Goal: Information Seeking & Learning: Learn about a topic

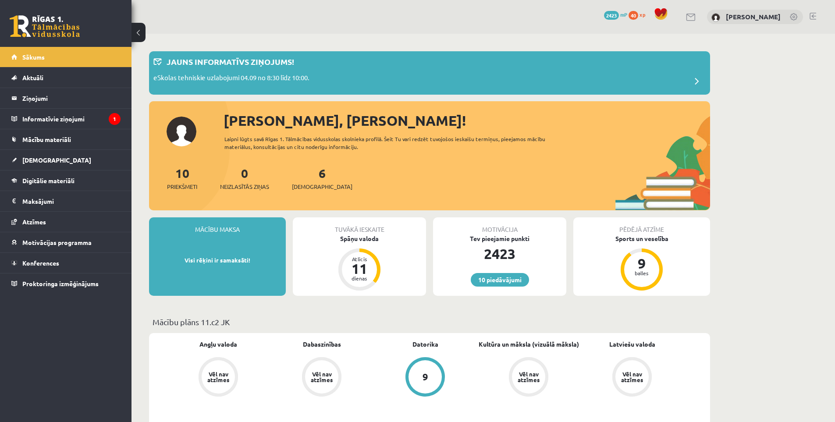
scroll to position [73, 0]
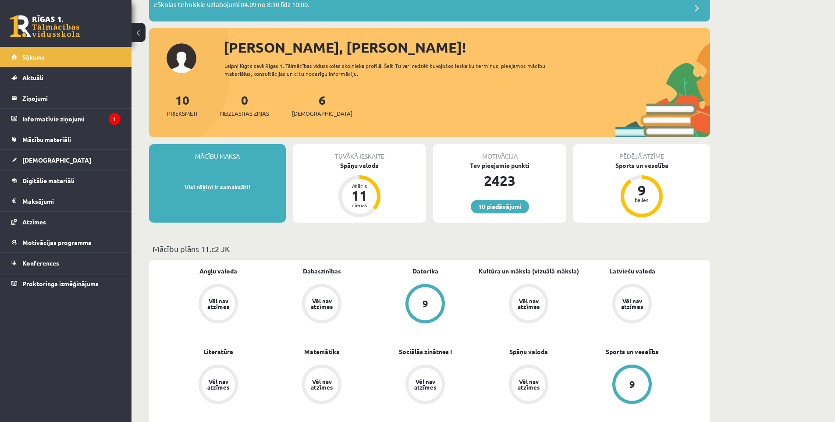
click at [333, 271] on link "Dabaszinības" at bounding box center [322, 270] width 38 height 9
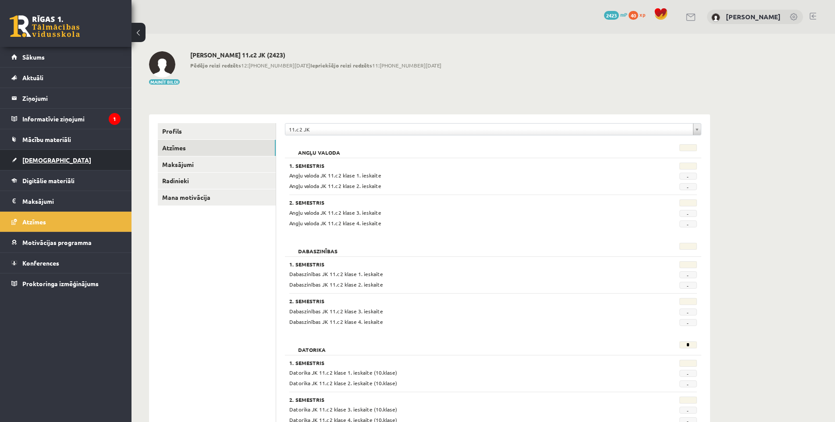
click at [53, 158] on link "[DEMOGRAPHIC_DATA]" at bounding box center [65, 160] width 109 height 20
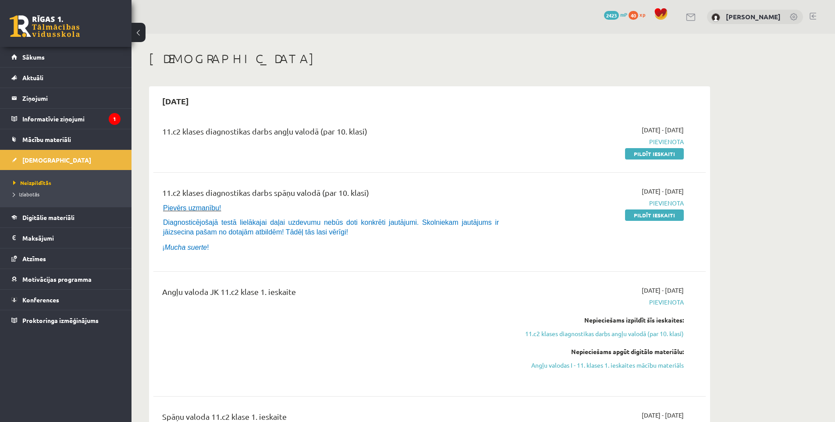
scroll to position [511, 0]
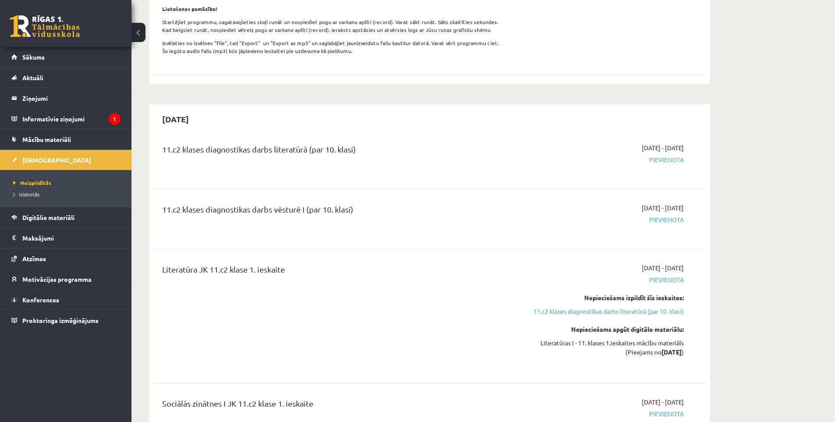
drag, startPoint x: 508, startPoint y: 306, endPoint x: 401, endPoint y: 319, distance: 107.7
click at [402, 320] on div "Literatūra JK 11.c2 klase 1. ieskaite" at bounding box center [334, 316] width 356 height 106
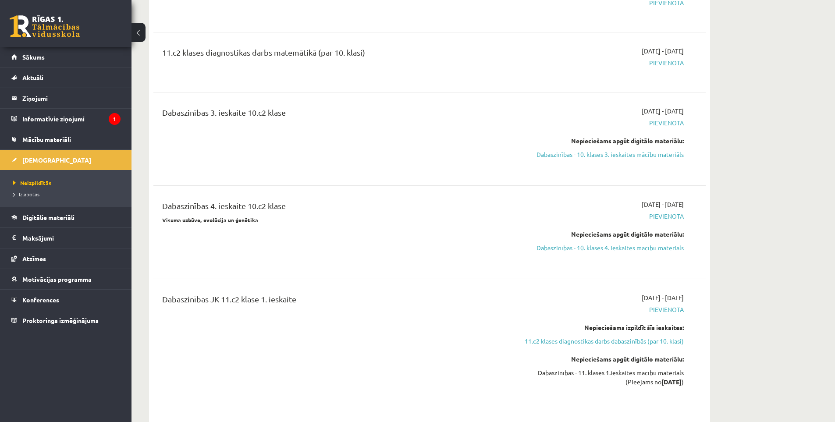
scroll to position [1607, 0]
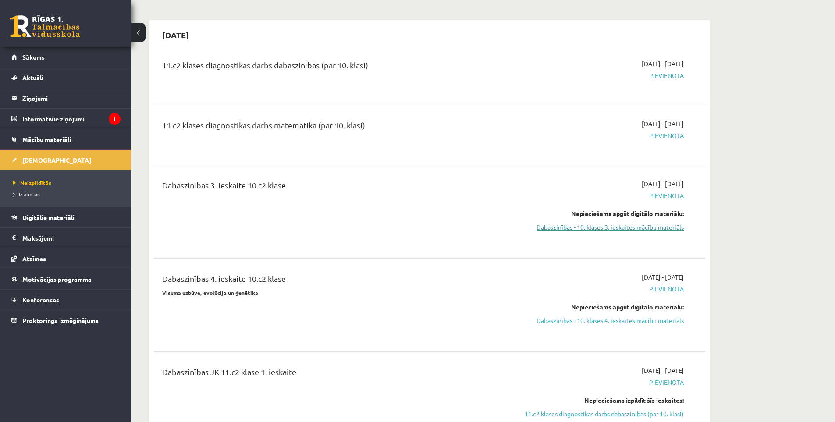
click at [598, 232] on link "Dabaszinības - 10. klases 3. ieskaites mācību materiāls" at bounding box center [600, 227] width 165 height 9
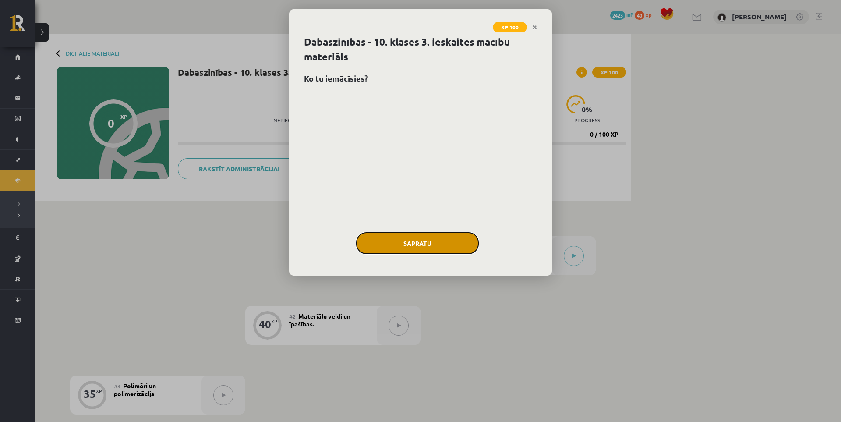
click at [429, 250] on button "Sapratu" at bounding box center [417, 243] width 123 height 22
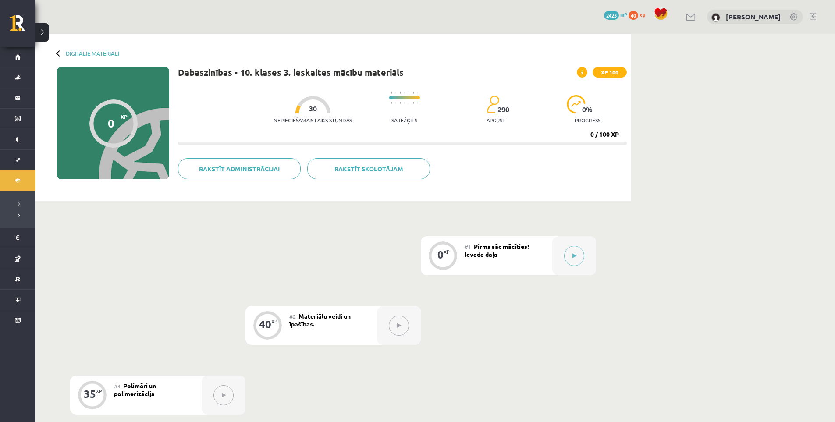
drag, startPoint x: 475, startPoint y: 156, endPoint x: 481, endPoint y: 153, distance: 6.7
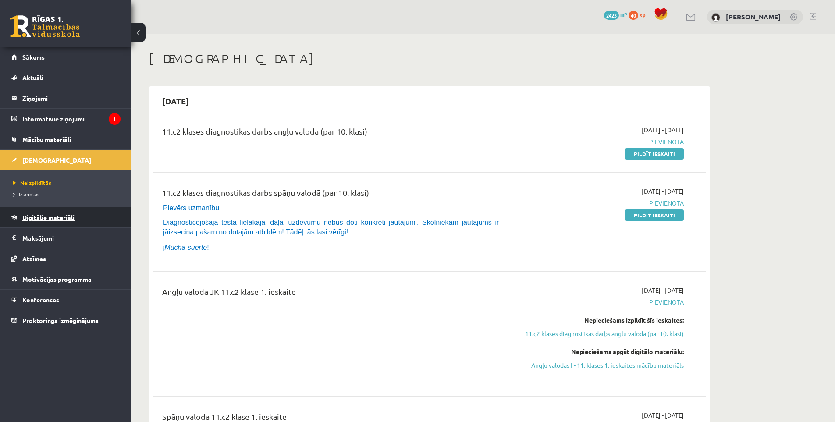
click at [99, 219] on link "Digitālie materiāli" at bounding box center [65, 217] width 109 height 20
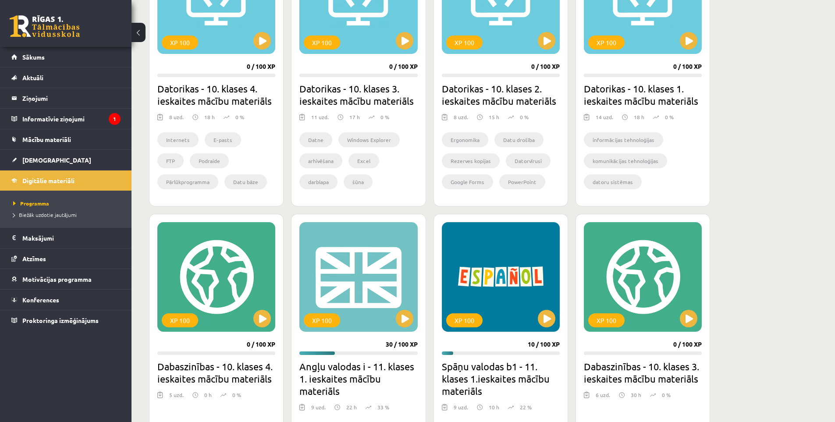
scroll to position [726, 0]
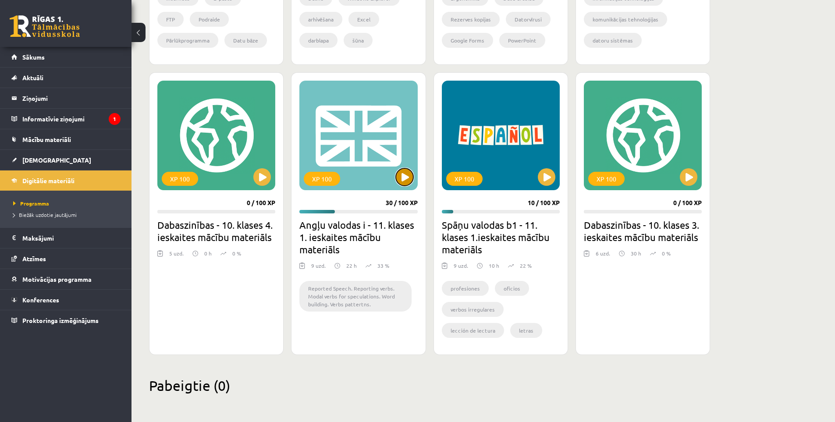
click at [398, 178] on button at bounding box center [405, 177] width 18 height 18
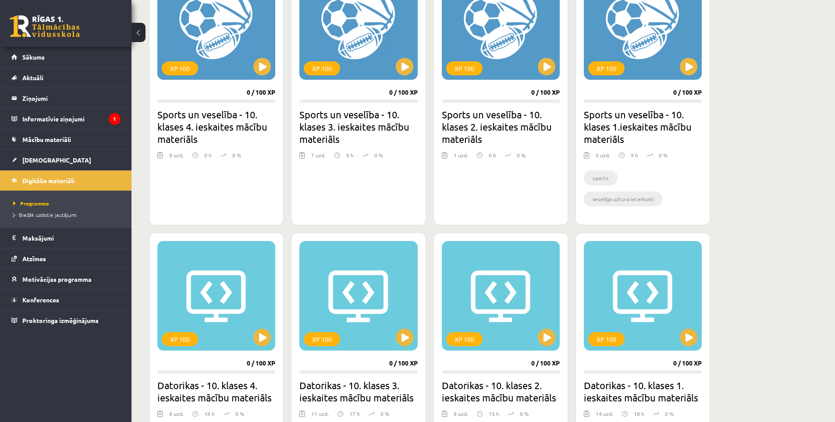
scroll to position [434, 0]
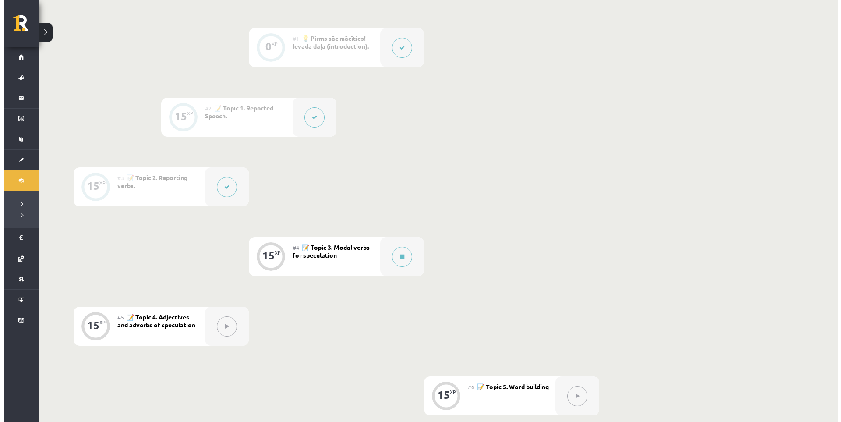
scroll to position [292, 0]
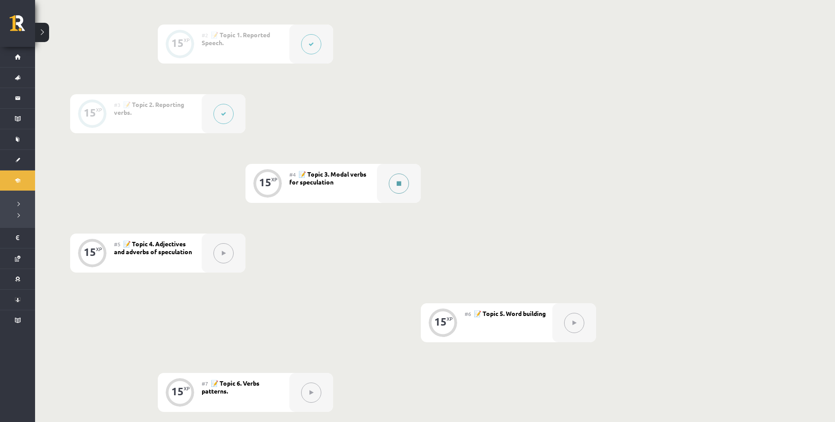
click at [386, 185] on div at bounding box center [399, 183] width 44 height 39
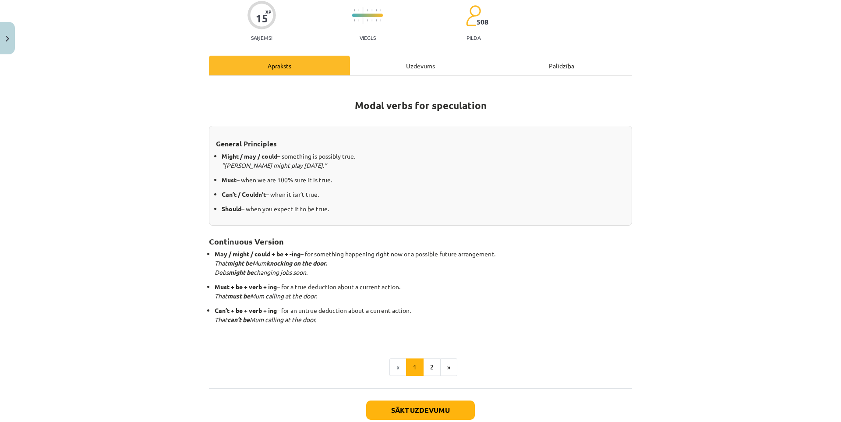
scroll to position [127, 0]
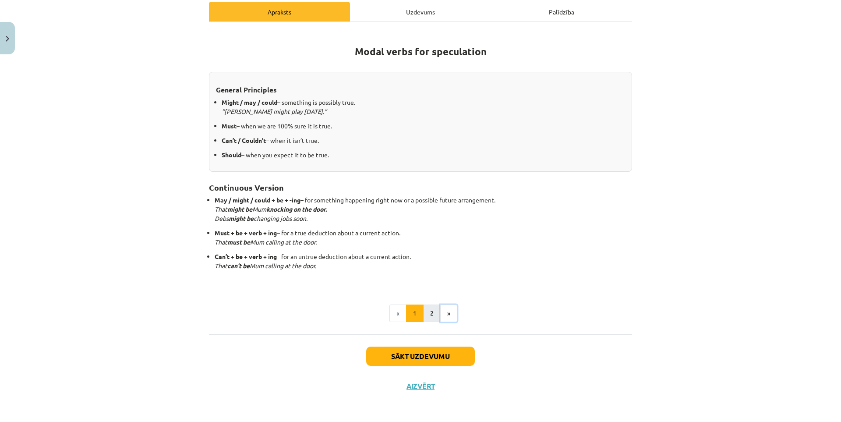
click at [436, 314] on ul "« 1 2 »" at bounding box center [420, 314] width 423 height 18
click at [432, 312] on button "2" at bounding box center [432, 314] width 18 height 18
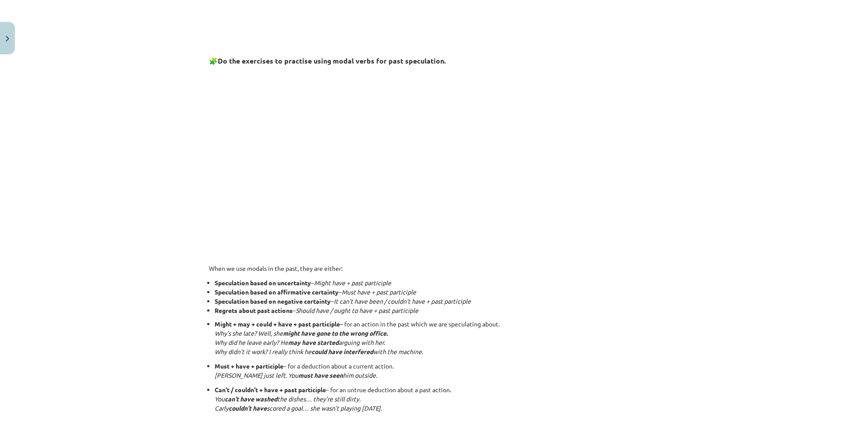
scroll to position [273, 0]
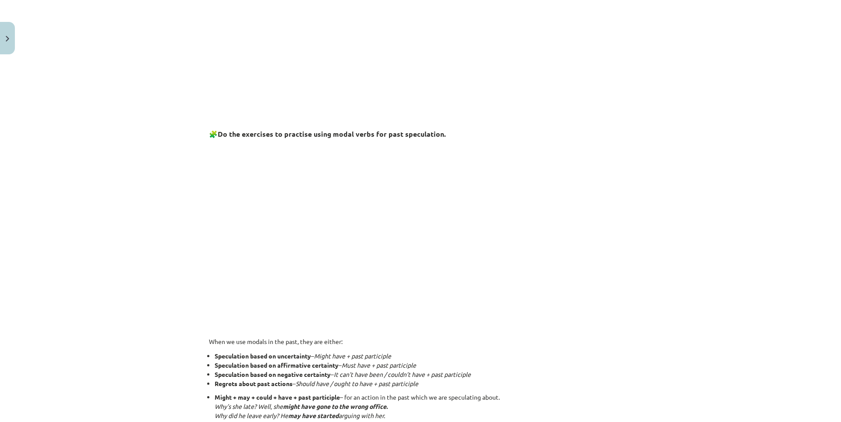
drag, startPoint x: 302, startPoint y: 206, endPoint x: 416, endPoint y: 332, distance: 170.0
click at [416, 332] on div "Talking About the Past 🎥 Watch the video to learn how to express guesses about …" at bounding box center [420, 326] width 423 height 884
click at [365, 332] on div "Talking About the Past 🎥 Watch the video to learn how to express guesses about …" at bounding box center [420, 326] width 423 height 884
click at [346, 328] on p at bounding box center [420, 327] width 423 height 9
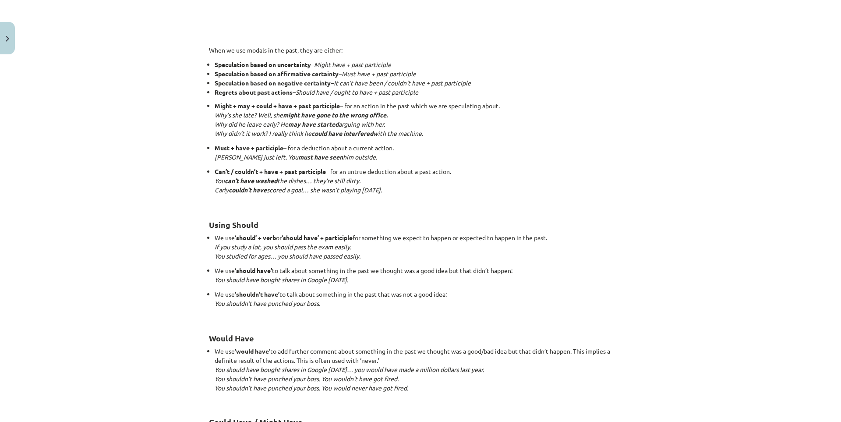
scroll to position [757, 0]
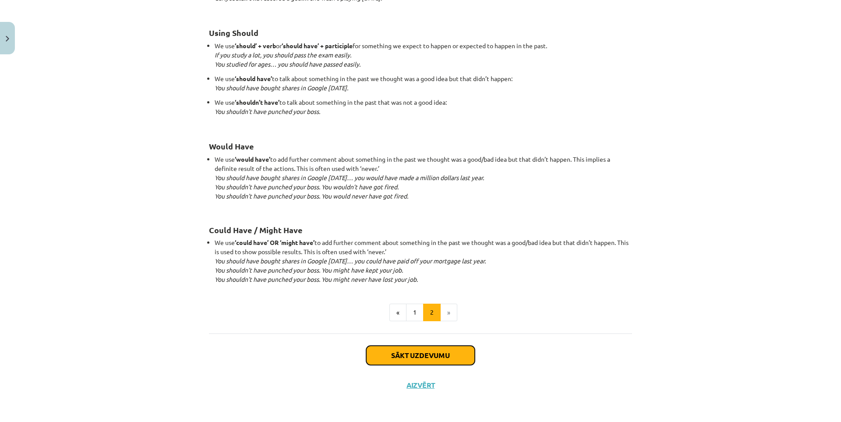
click at [443, 351] on button "Sākt uzdevumu" at bounding box center [420, 355] width 109 height 19
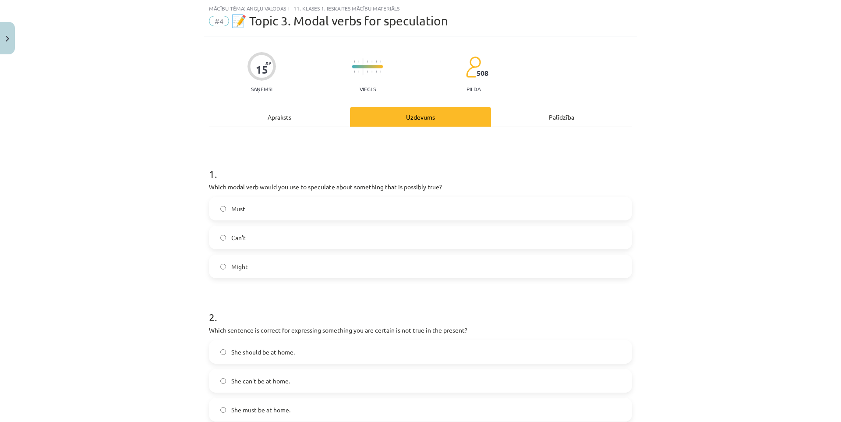
click at [257, 268] on label "Might" at bounding box center [421, 267] width 422 height 22
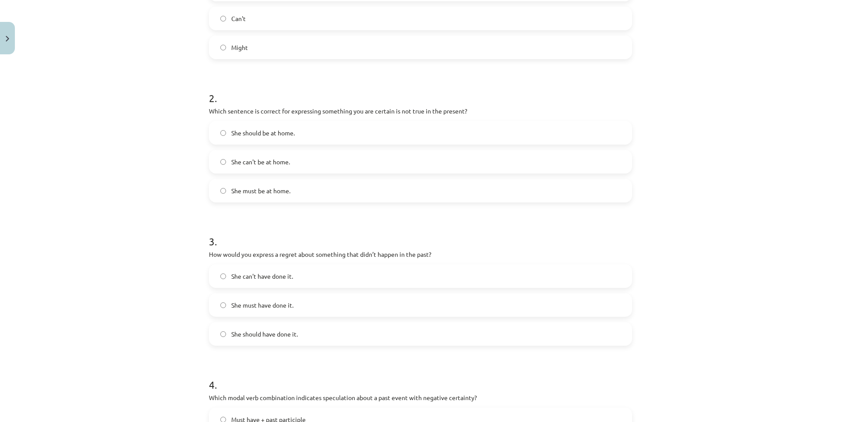
scroll to position [168, 0]
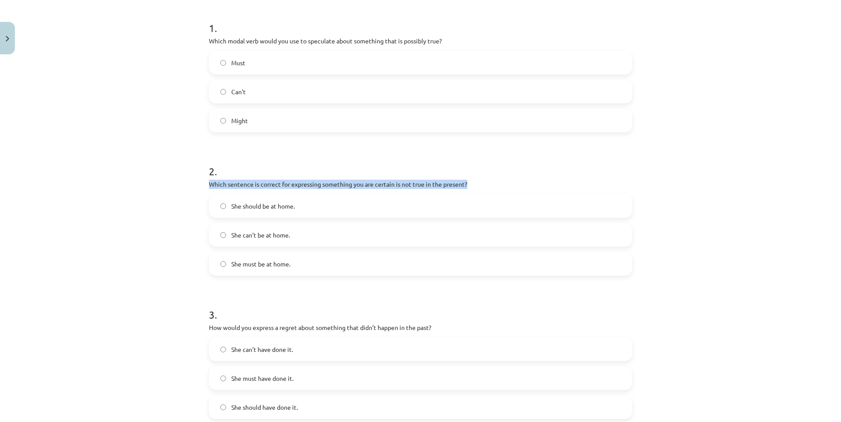
drag, startPoint x: 243, startPoint y: 185, endPoint x: 466, endPoint y: 187, distance: 223.1
click at [466, 187] on div "15 XP Saņemsi Viegls 508 pilda Apraksts Uzdevums Palīdzība 1 . Which modal verb…" at bounding box center [421, 337] width 434 height 895
click at [460, 188] on div at bounding box center [460, 188] width 0 height 0
click at [520, 184] on p "Which sentence is correct for expressing something you are certain is not true …" at bounding box center [420, 184] width 423 height 9
click at [270, 239] on span "She can't be at home." at bounding box center [260, 235] width 59 height 9
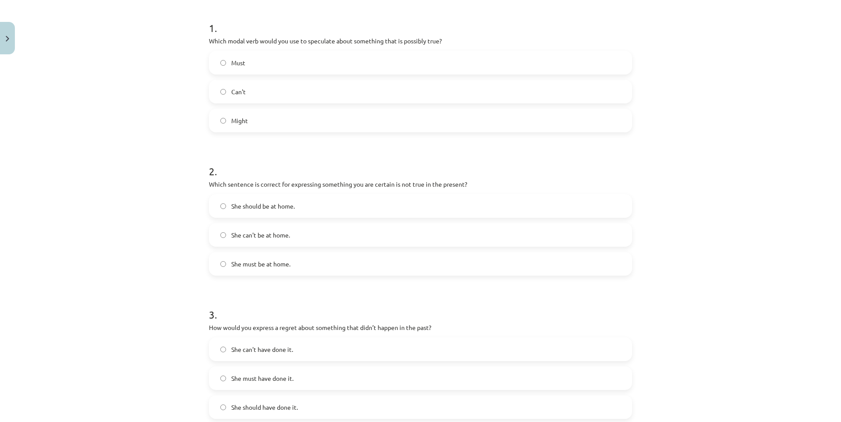
scroll to position [314, 0]
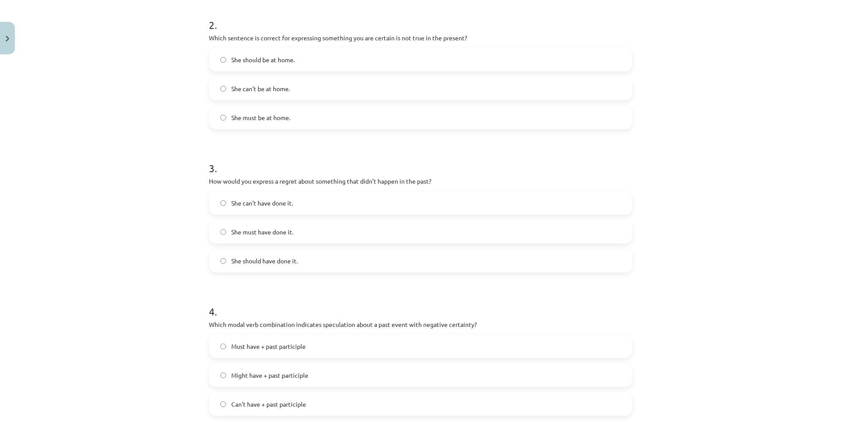
click at [314, 262] on label "She should have done it." at bounding box center [421, 261] width 422 height 22
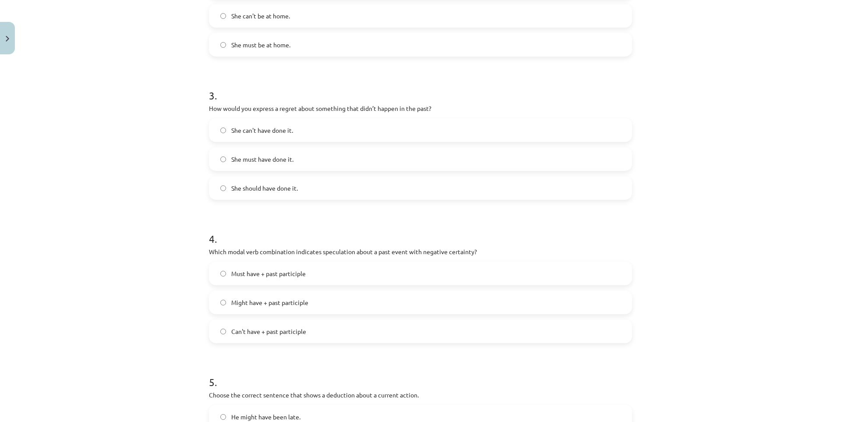
scroll to position [460, 0]
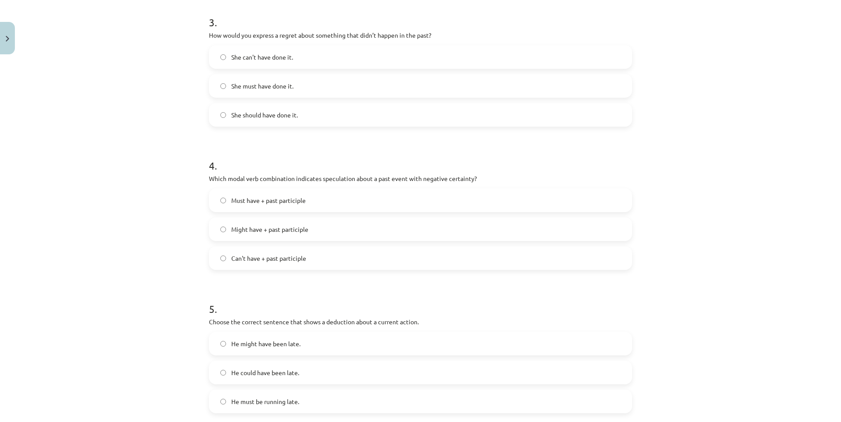
click at [263, 258] on span "Can't have + past participle" at bounding box center [268, 258] width 75 height 9
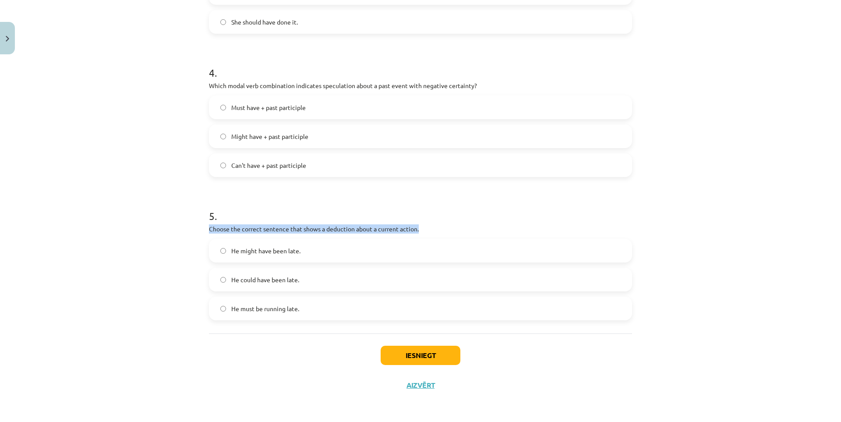
drag, startPoint x: 206, startPoint y: 225, endPoint x: 430, endPoint y: 232, distance: 224.5
click at [430, 232] on p "Choose the correct sentence that shows a deduction about a current action." at bounding box center [420, 228] width 423 height 9
click at [425, 233] on div at bounding box center [425, 233] width 0 height 0
click at [478, 226] on p "Choose the correct sentence that shows a deduction about a current action." at bounding box center [420, 228] width 423 height 9
click at [289, 248] on span "He might have been late." at bounding box center [265, 250] width 69 height 9
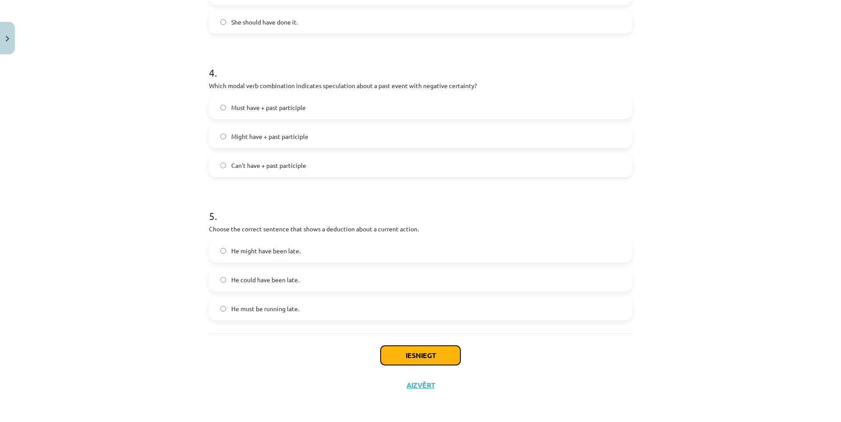
click at [415, 355] on button "Iesniegt" at bounding box center [421, 355] width 80 height 19
drag, startPoint x: 411, startPoint y: 349, endPoint x: 110, endPoint y: 232, distance: 323.0
click at [109, 232] on div "Mācību tēma: Angļu valodas i - 11. klases 1. ieskaites mācību materiāls #4 📝 To…" at bounding box center [420, 211] width 841 height 422
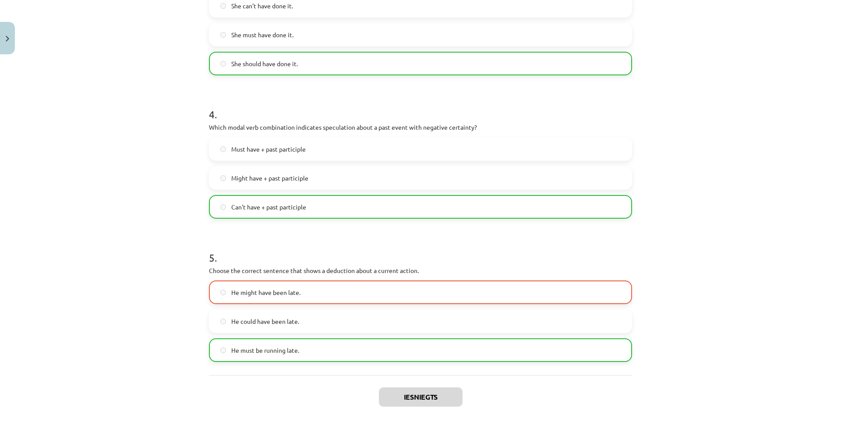
scroll to position [581, 0]
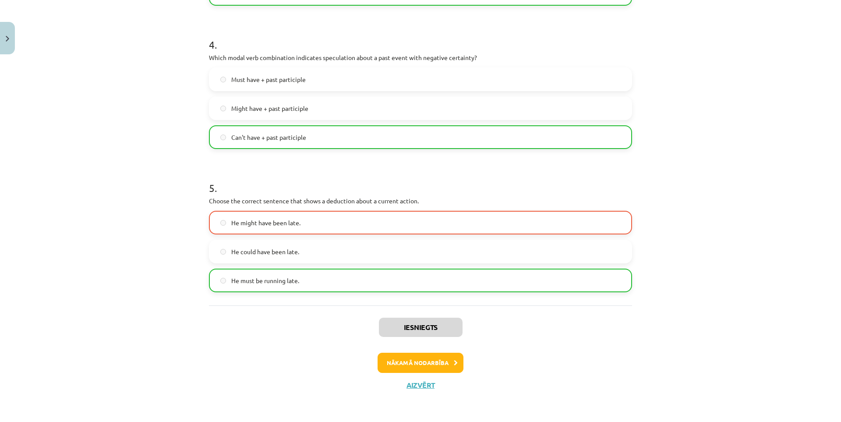
click at [280, 279] on span "He must be running late." at bounding box center [265, 280] width 68 height 9
click at [427, 364] on button "Nākamā nodarbība" at bounding box center [421, 363] width 86 height 20
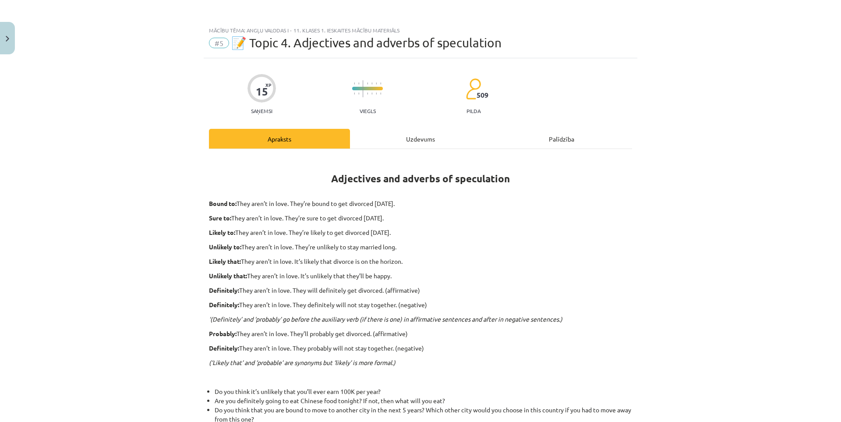
scroll to position [182, 0]
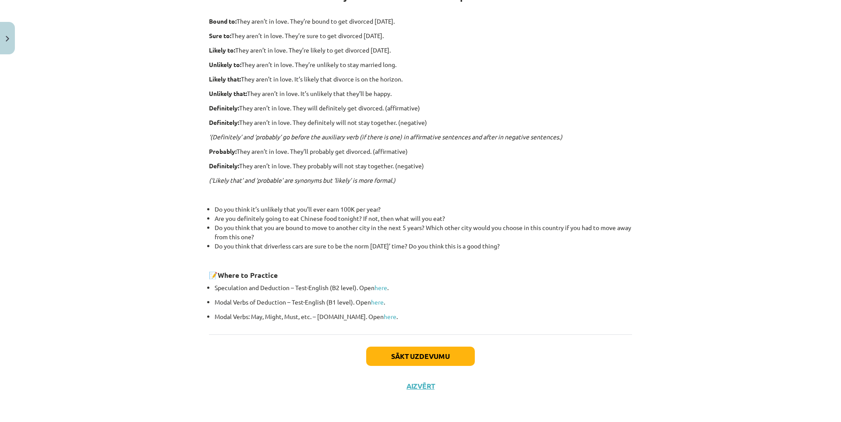
click at [413, 380] on div "Sākt uzdevumu Aizvērt" at bounding box center [420, 364] width 423 height 61
click at [420, 377] on div "Sākt uzdevumu Aizvērt" at bounding box center [420, 364] width 423 height 61
click at [422, 382] on button "Aizvērt" at bounding box center [420, 386] width 33 height 9
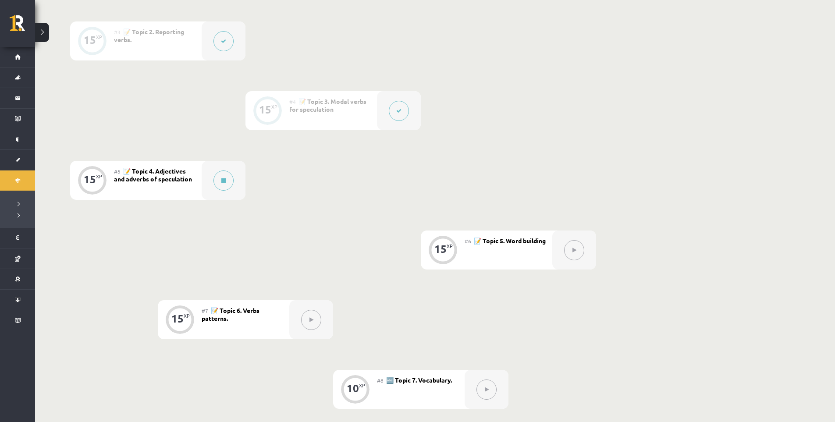
scroll to position [575, 0]
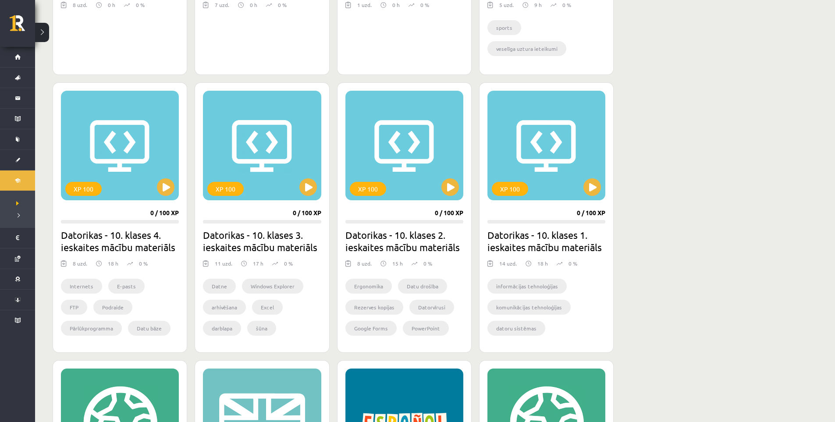
scroll to position [726, 0]
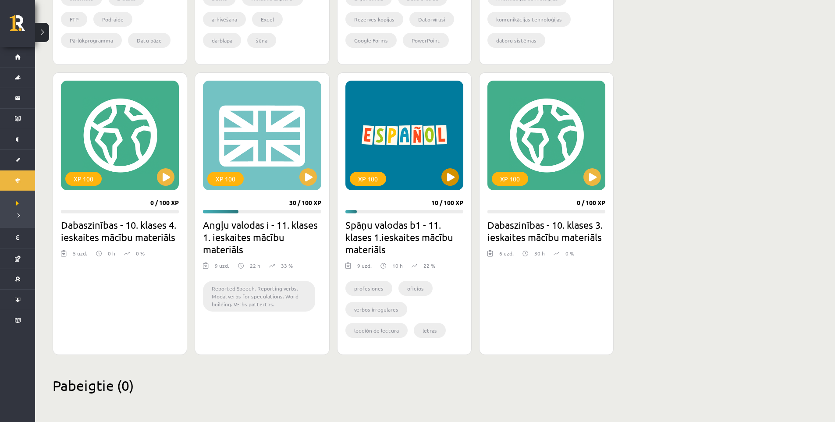
click at [442, 182] on div "XP 100" at bounding box center [404, 136] width 118 height 110
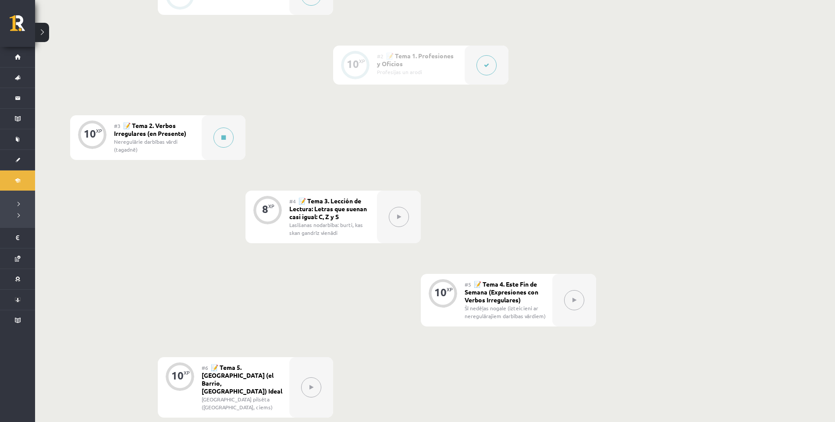
scroll to position [219, 0]
